Goal: Task Accomplishment & Management: Use online tool/utility

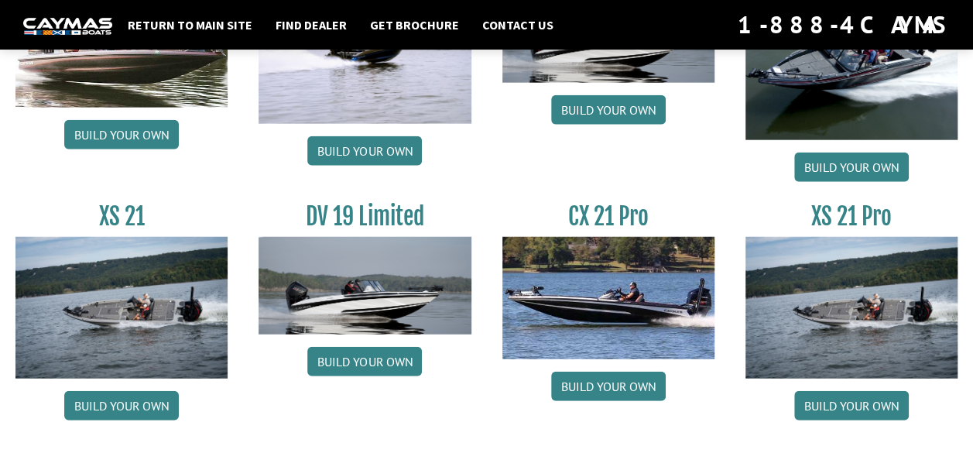
scroll to position [1919, 0]
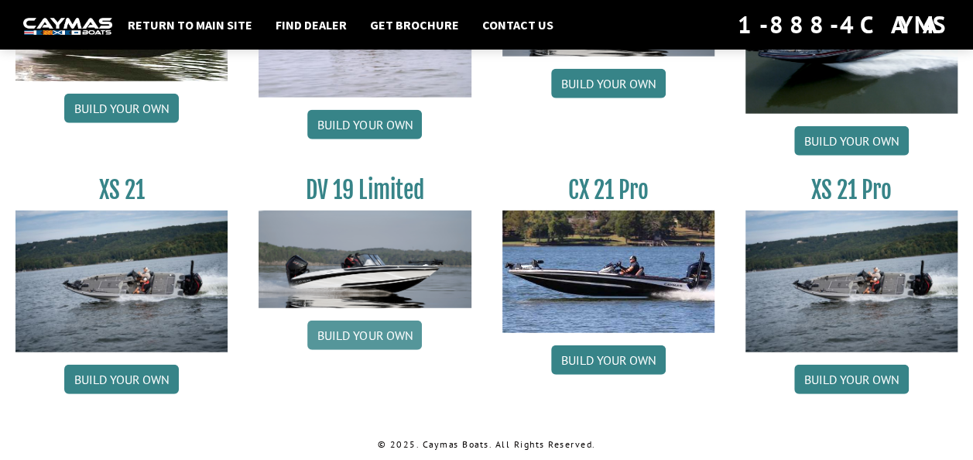
click at [347, 336] on link "Build your own" at bounding box center [364, 334] width 115 height 29
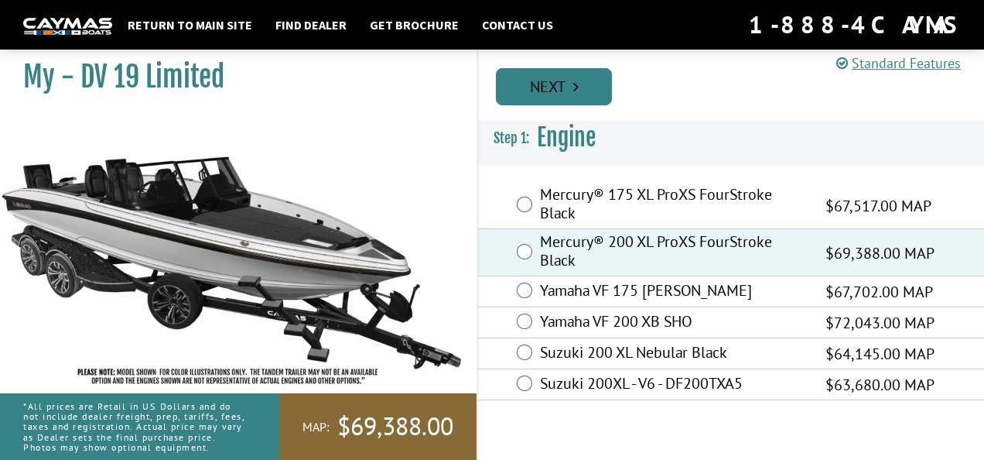
click at [577, 82] on icon "Pagination" at bounding box center [575, 86] width 5 height 15
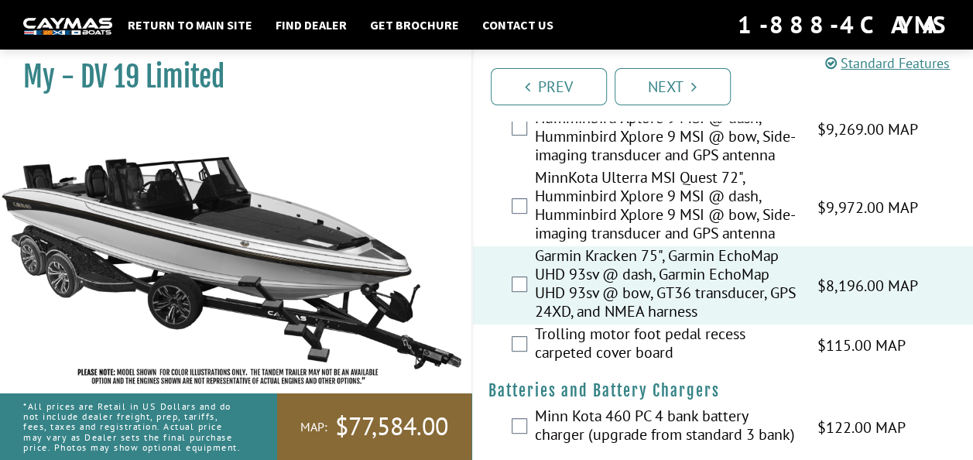
scroll to position [194, 0]
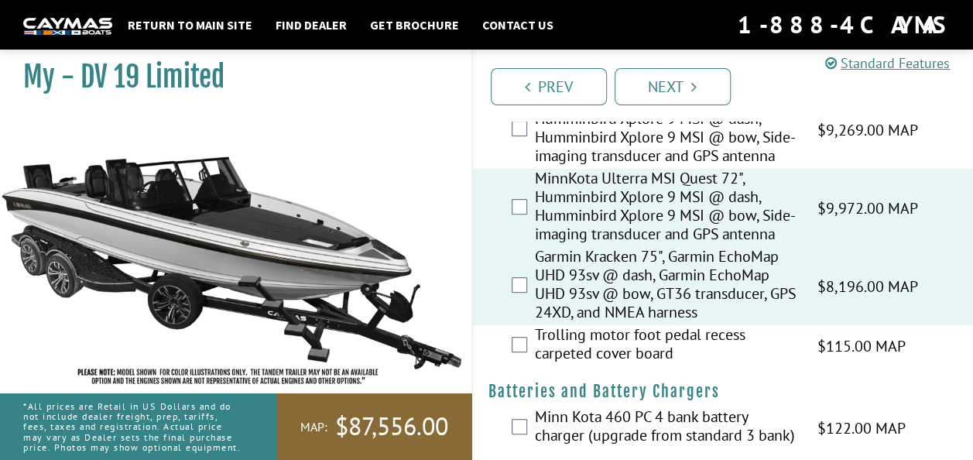
click at [557, 325] on label "Garmin Kracken 75", Garmin EchoMap UHD 93sv @ dash, Garmin EchoMap UHD 93sv @ b…" at bounding box center [666, 286] width 263 height 78
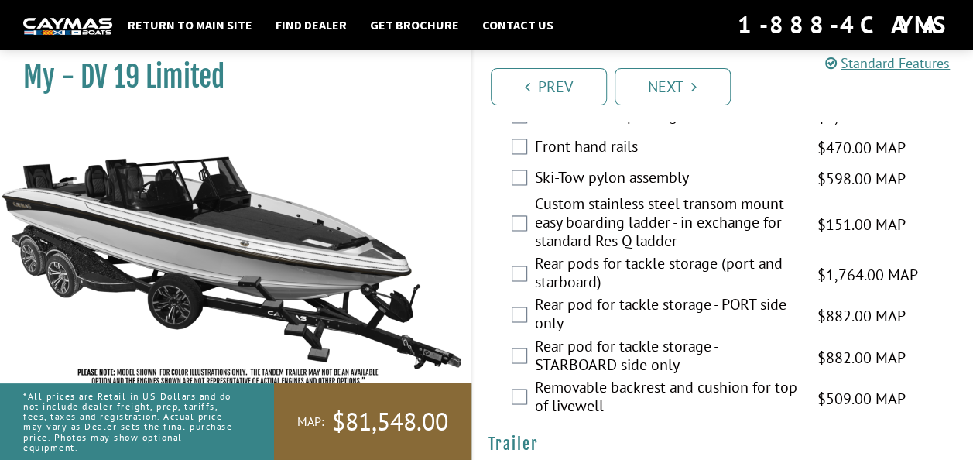
scroll to position [1109, 0]
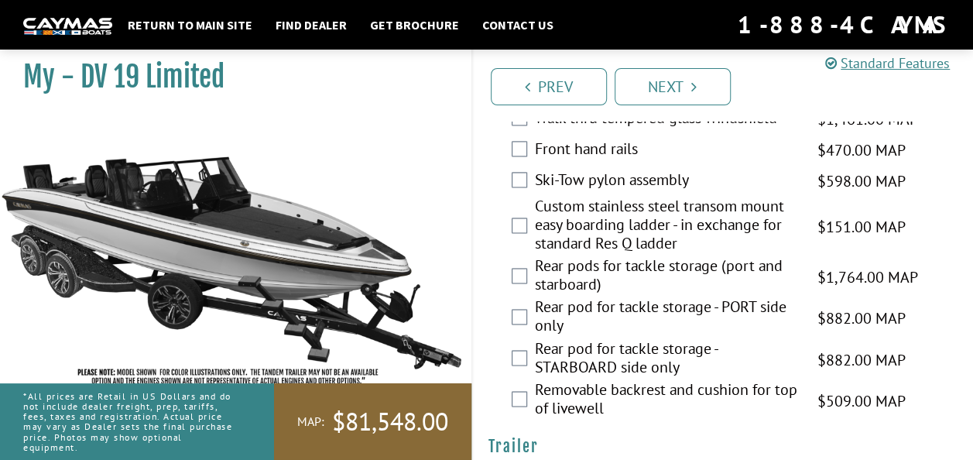
click at [528, 197] on div "Ski-Tow pylon assembly $598.00 MAP $706.00 MSRP" at bounding box center [723, 181] width 501 height 31
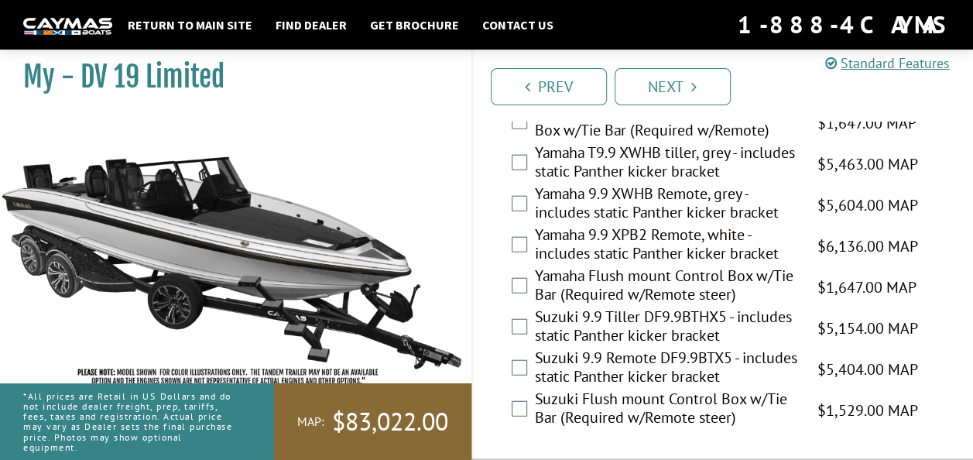
scroll to position [1835, 0]
drag, startPoint x: 633, startPoint y: 315, endPoint x: 634, endPoint y: 195, distance: 119.9
click at [634, 195] on fieldset "Please select option. Static Panther kicker bracket $447.00 MAP $527.00 MSRP Ba…" at bounding box center [723, 146] width 470 height 569
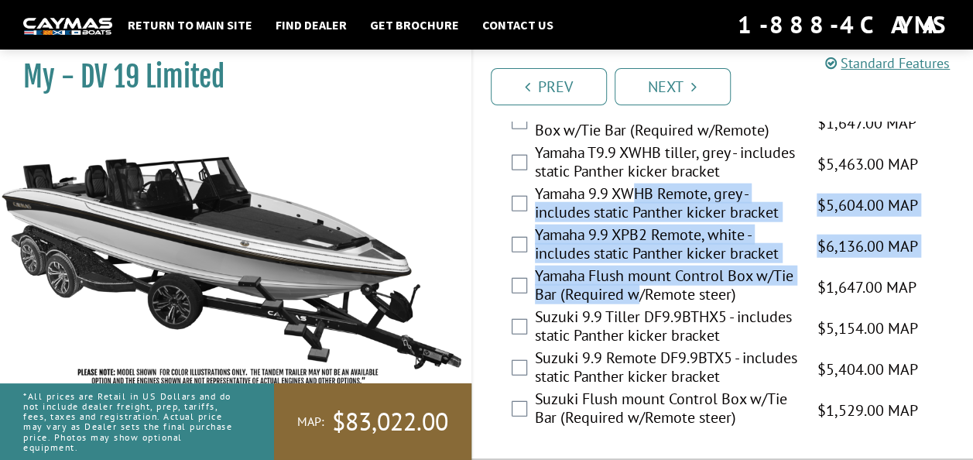
scroll to position [1844, 0]
